Goal: Task Accomplishment & Management: Use online tool/utility

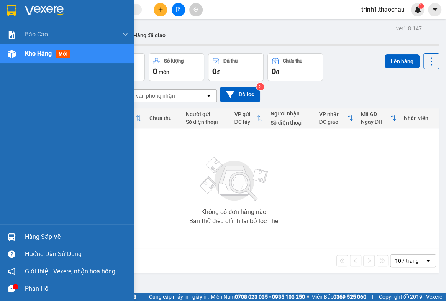
click at [41, 232] on div "Hàng sắp về" at bounding box center [77, 237] width 104 height 12
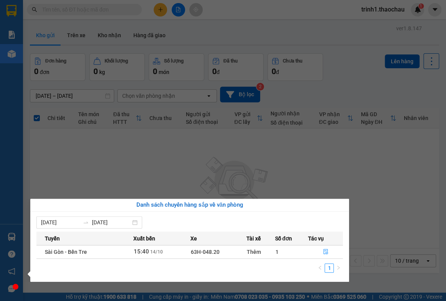
click at [234, 173] on section "Kết quả tìm kiếm ( 0 ) Bộ lọc No Data trinh1.thaochau 1 Báo cáo Báo cáo dòng ti…" at bounding box center [223, 150] width 446 height 301
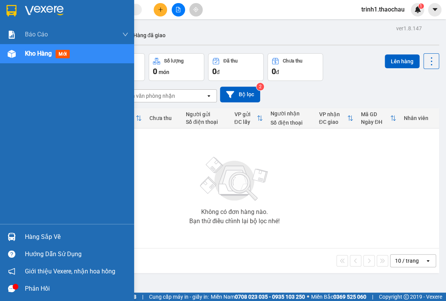
click at [39, 233] on div "Hàng sắp về" at bounding box center [77, 237] width 104 height 12
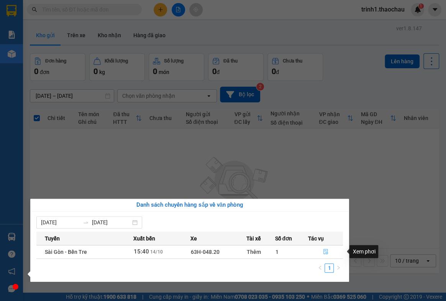
click at [324, 251] on icon "file-done" at bounding box center [325, 251] width 5 height 5
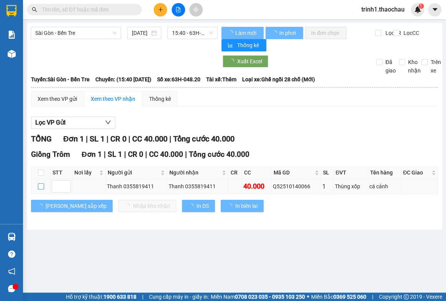
click at [38, 186] on input "checkbox" at bounding box center [41, 186] width 6 height 6
checkbox input "true"
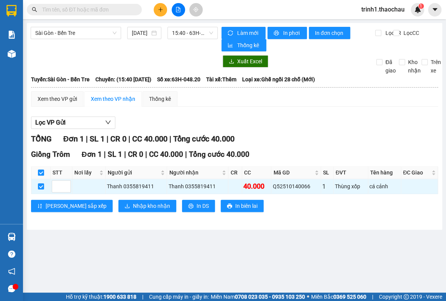
click at [90, 194] on div "Giồng Trôm Đơn 1 | SL 1 | CR 0 | CC 40.000 | Tổng cước 40.000 STT Nơi lấy Người…" at bounding box center [234, 183] width 407 height 69
click at [133, 210] on span "Nhập kho nhận" at bounding box center [151, 206] width 37 height 8
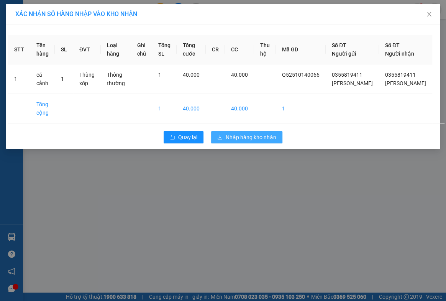
click at [253, 142] on span "Nhập hàng kho nhận" at bounding box center [251, 137] width 51 height 8
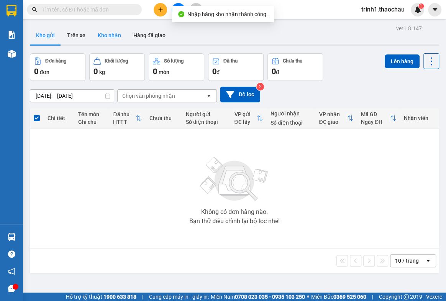
click at [103, 29] on button "Kho nhận" at bounding box center [110, 35] width 36 height 18
